Goal: Navigation & Orientation: Find specific page/section

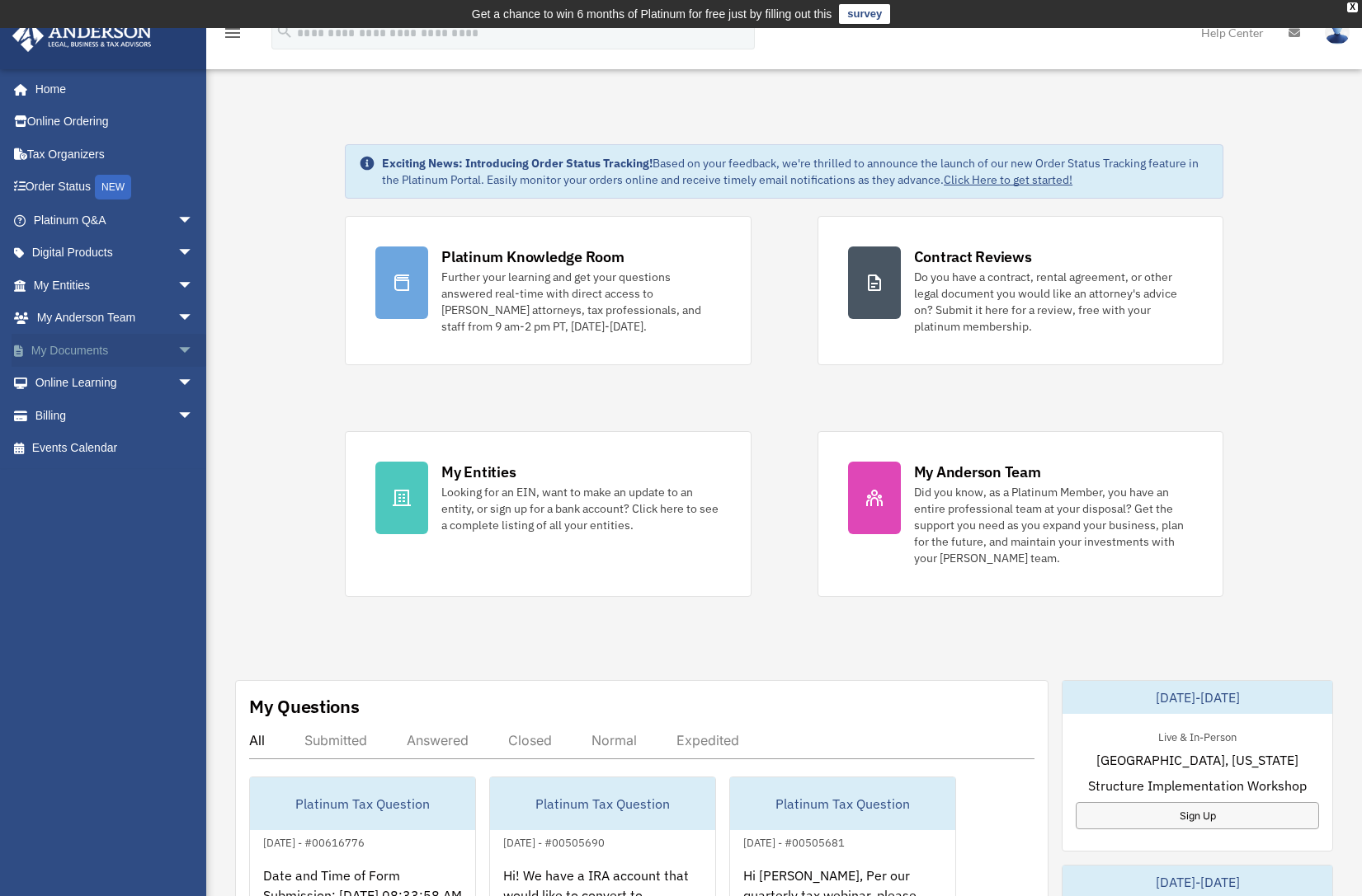
click at [98, 344] on link "My Documents arrow_drop_down" at bounding box center [115, 350] width 207 height 33
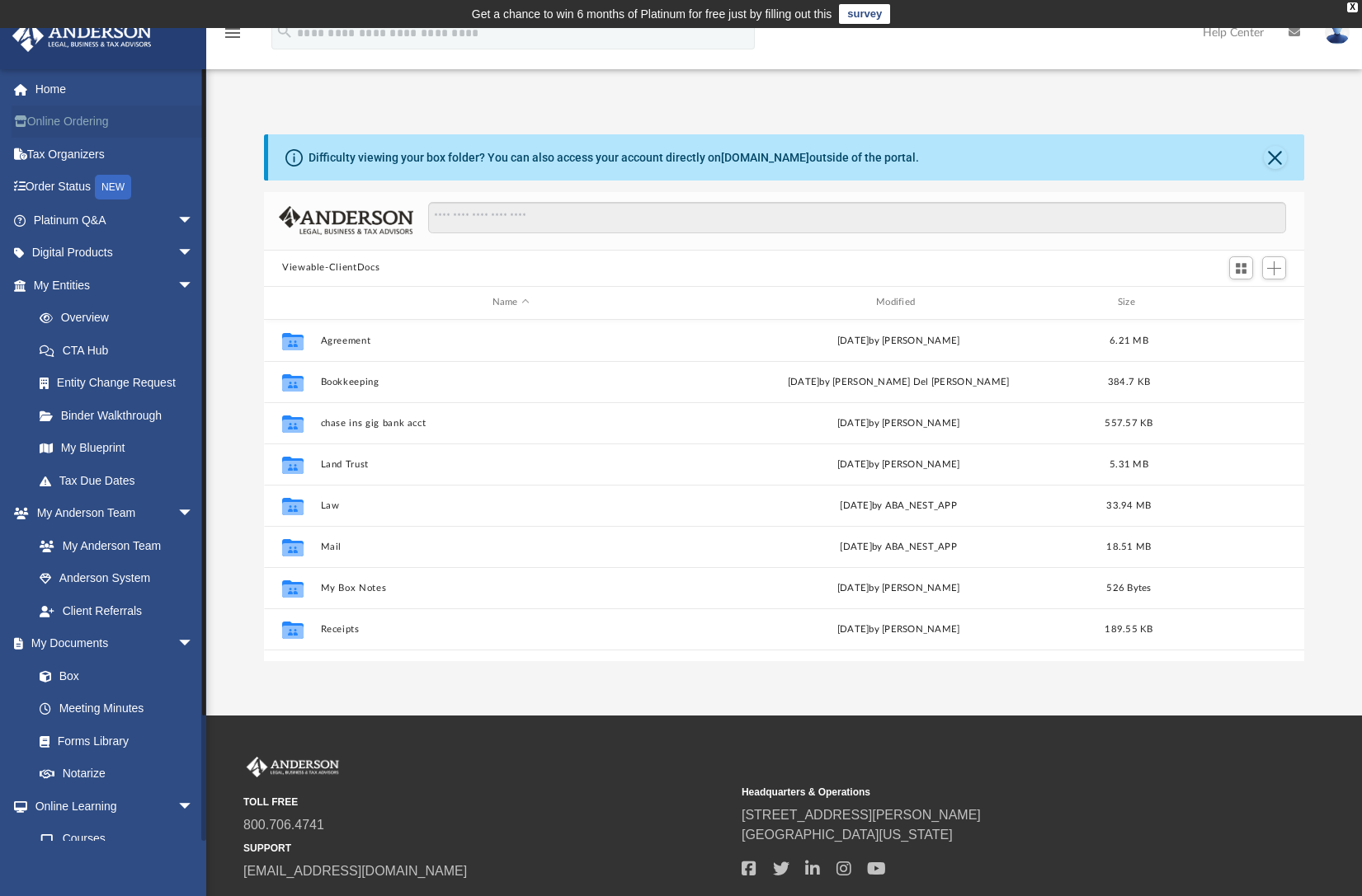
scroll to position [363, 1028]
click at [78, 181] on link "Order Status NEW" at bounding box center [115, 188] width 207 height 34
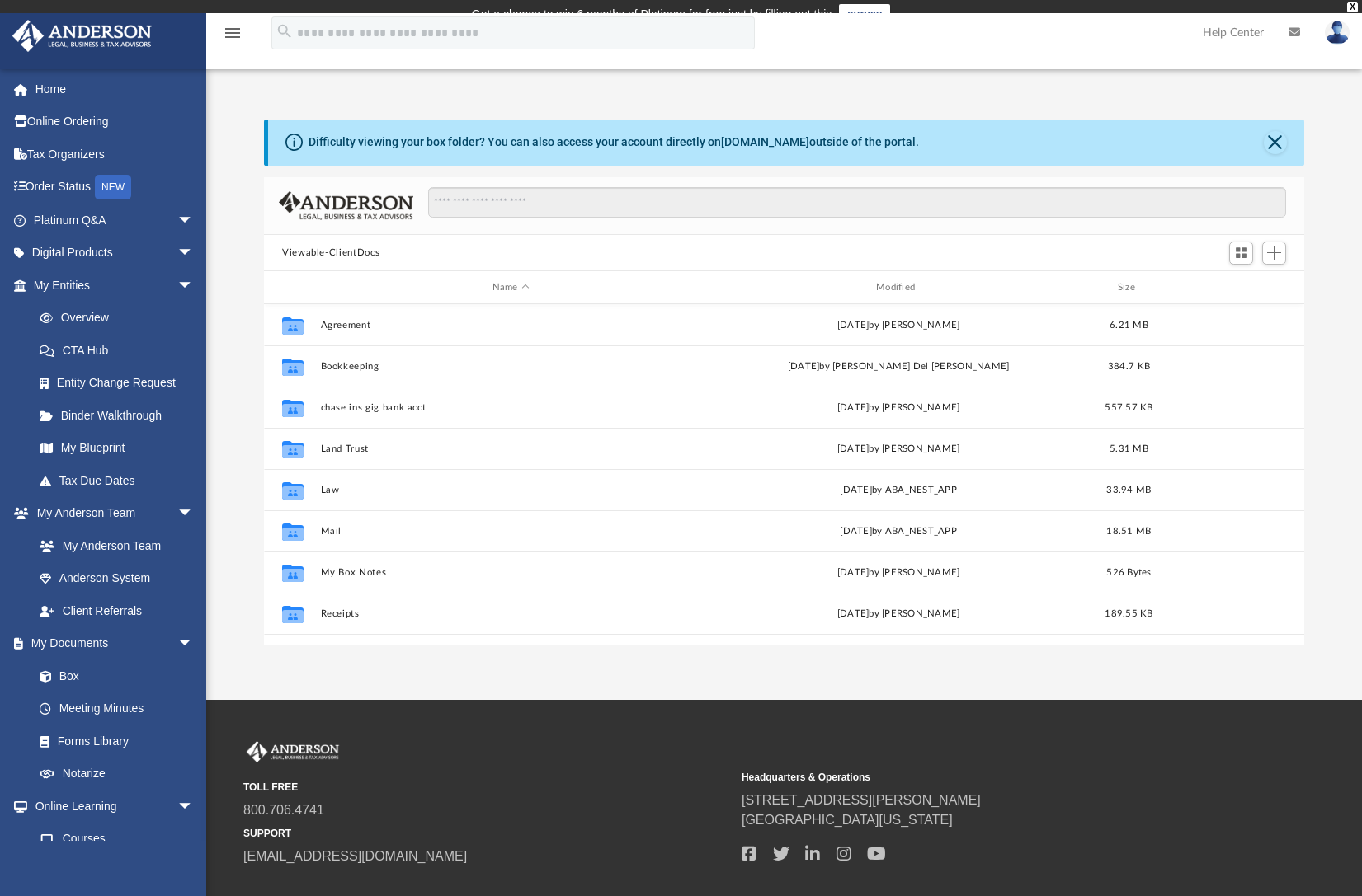
scroll to position [363, 1028]
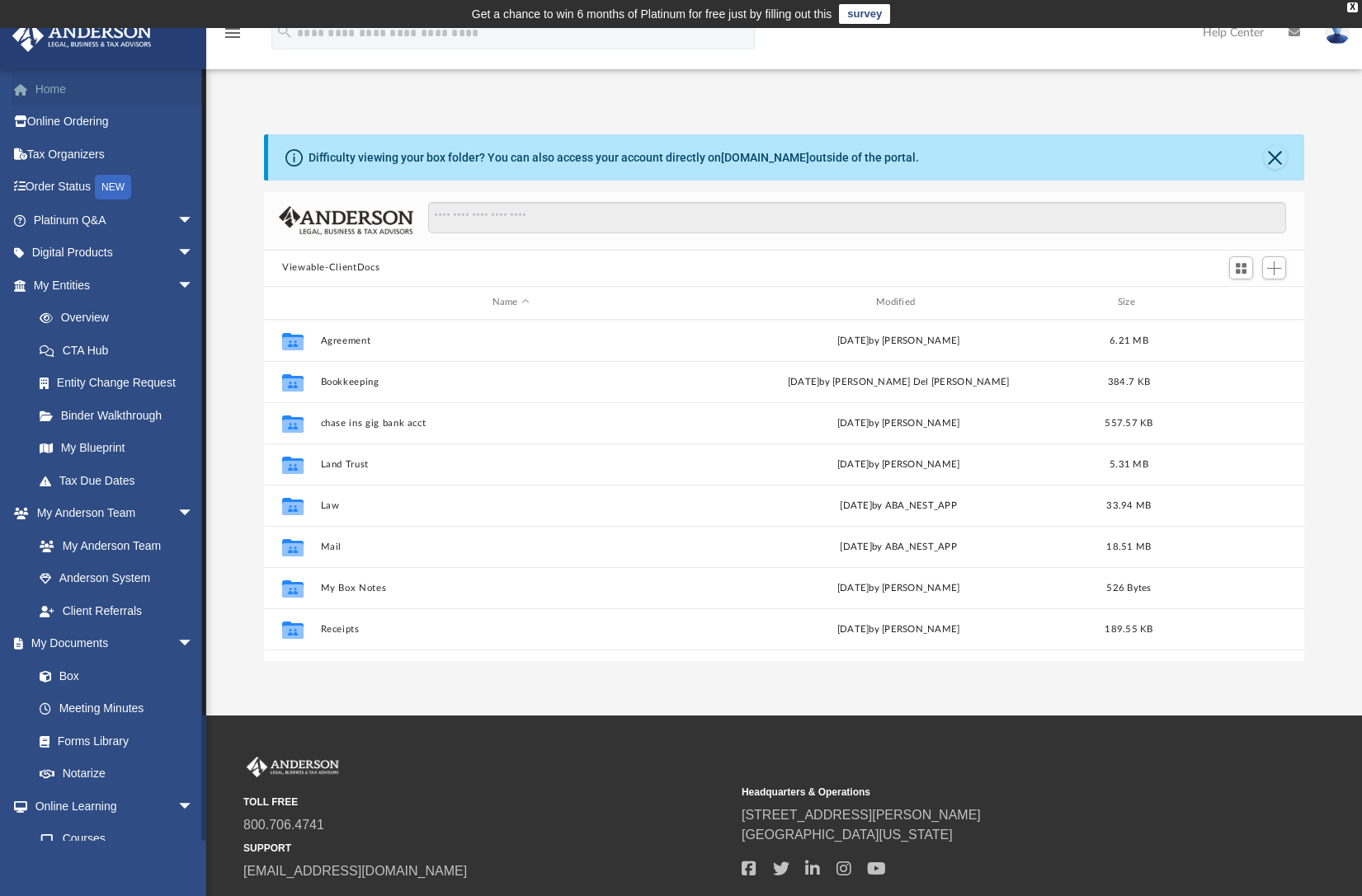
click at [94, 92] on link "Home" at bounding box center [115, 89] width 207 height 33
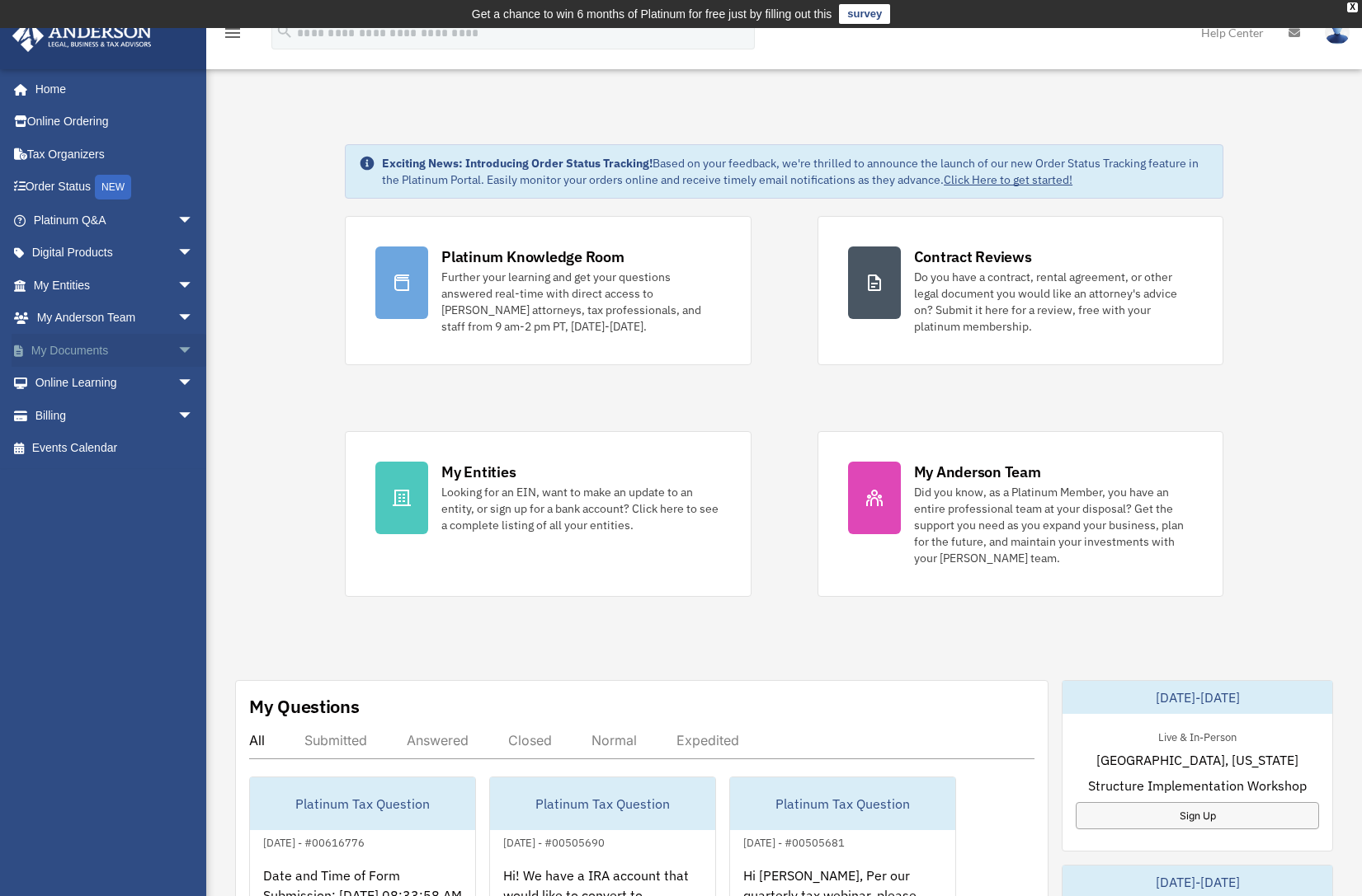
click at [178, 341] on span "arrow_drop_down" at bounding box center [194, 351] width 33 height 34
click at [76, 378] on link "Box" at bounding box center [120, 384] width 196 height 33
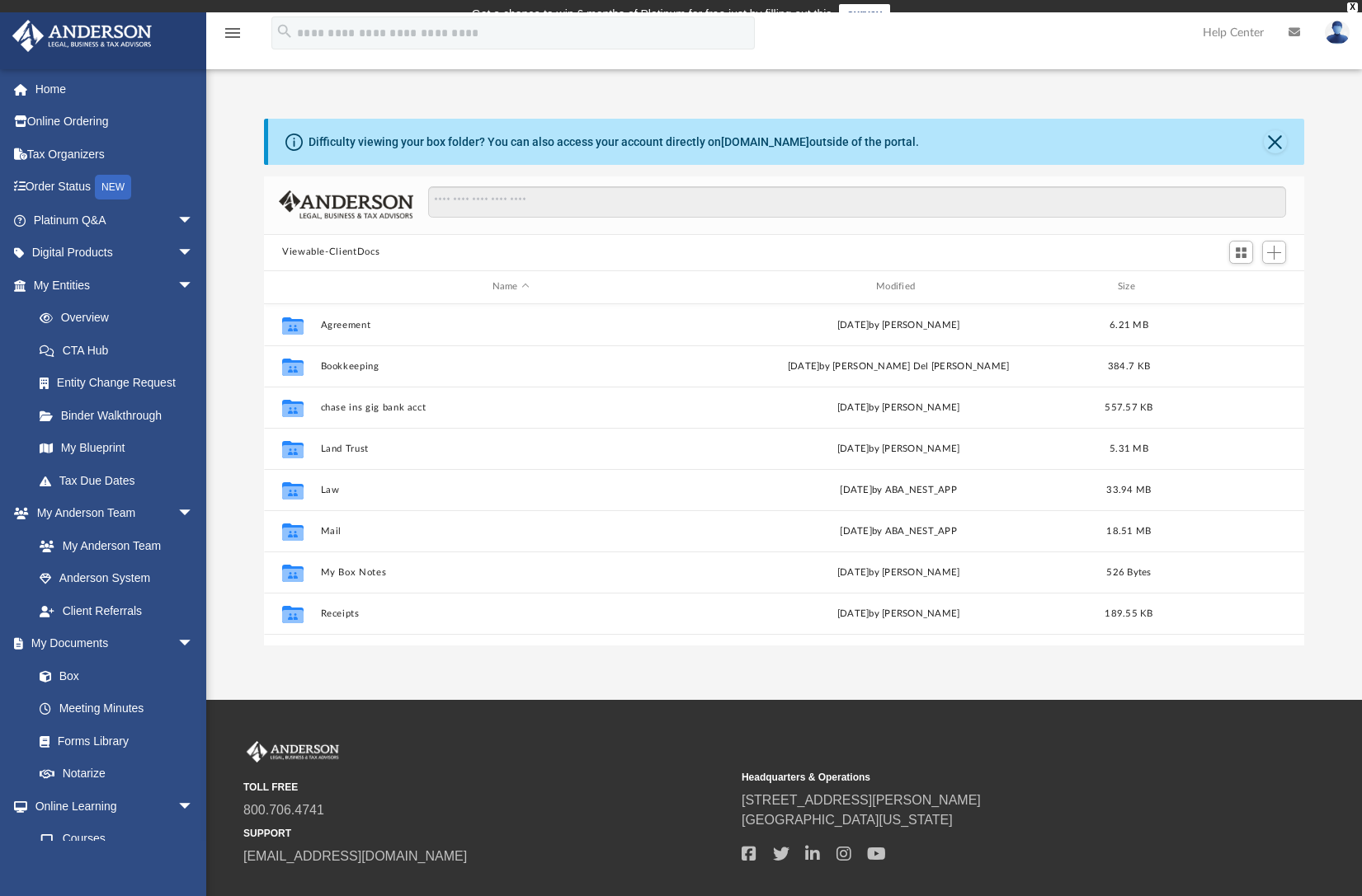
scroll to position [363, 1028]
